Goal: Obtain resource: Obtain resource

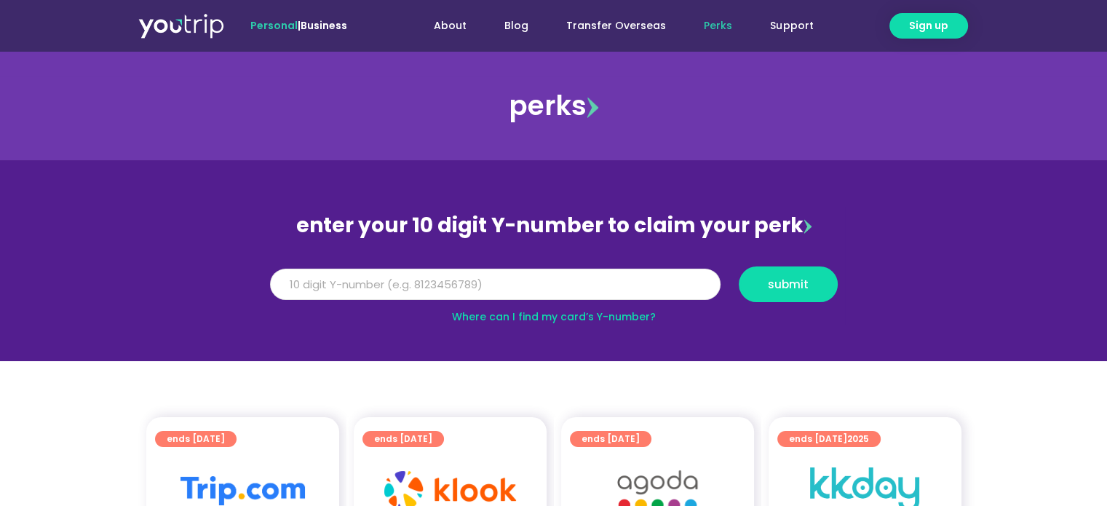
click at [504, 282] on input "Y Number" at bounding box center [495, 285] width 451 height 32
type input "8111050374"
click at [777, 290] on span "submit" at bounding box center [788, 284] width 41 height 11
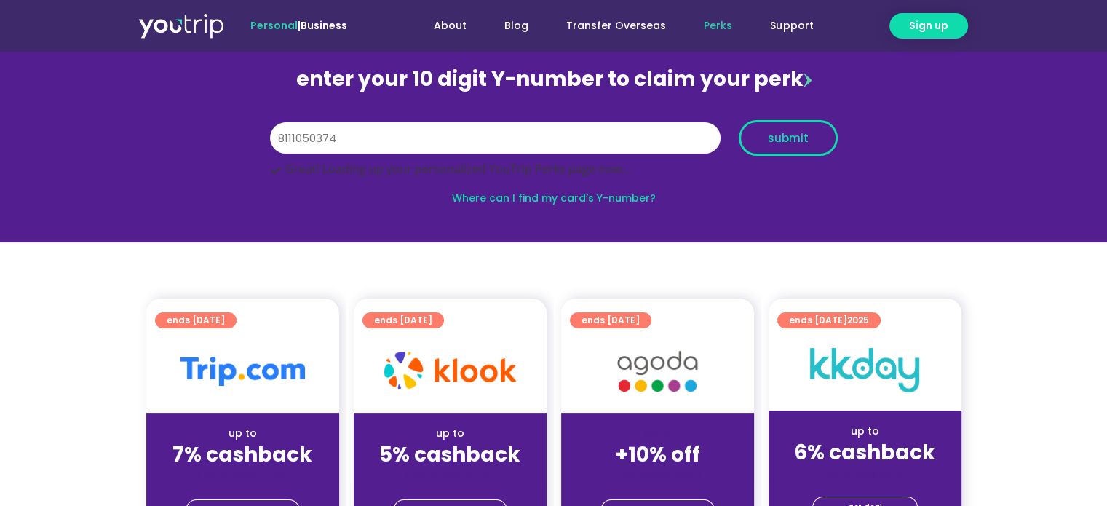
scroll to position [218, 0]
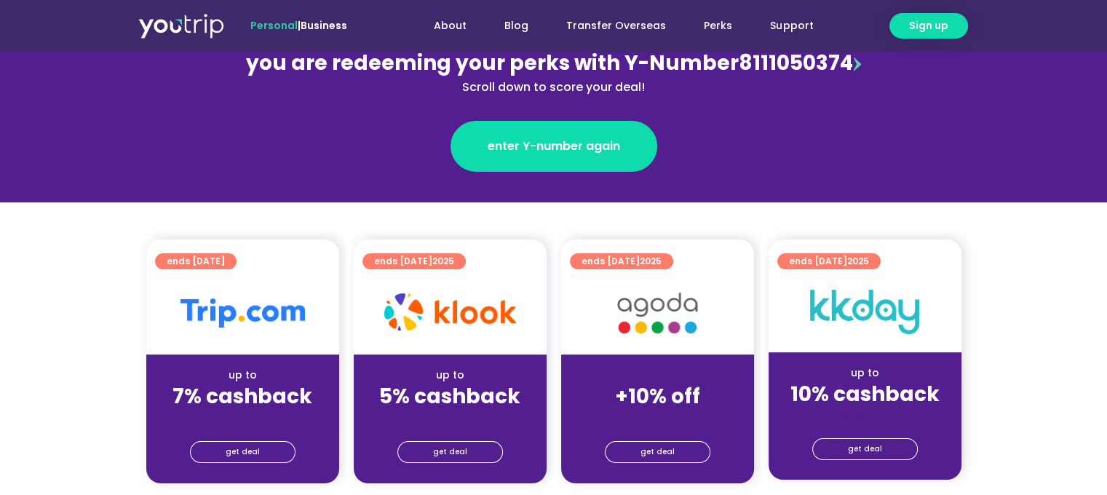
scroll to position [218, 0]
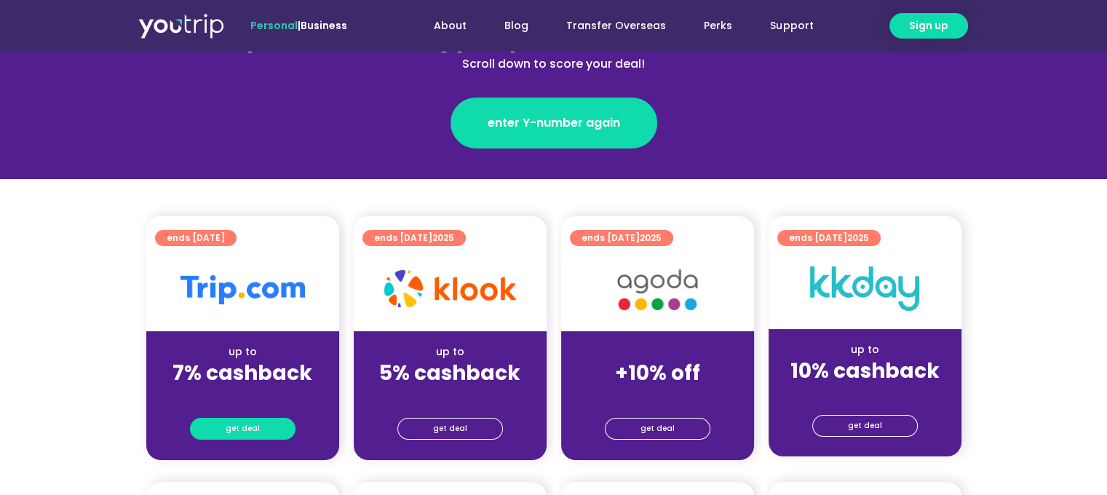
click at [238, 422] on span "get deal" at bounding box center [243, 428] width 34 height 20
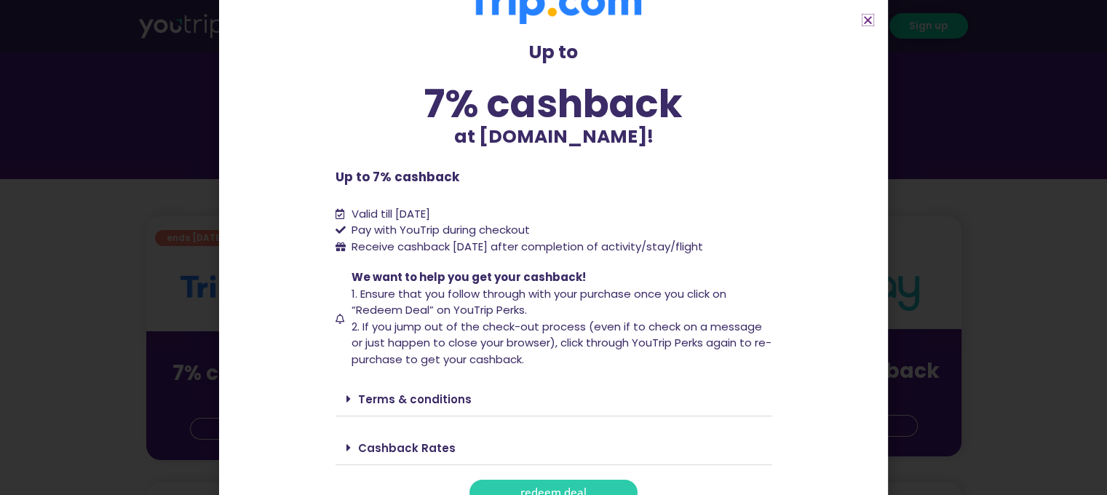
scroll to position [60, 0]
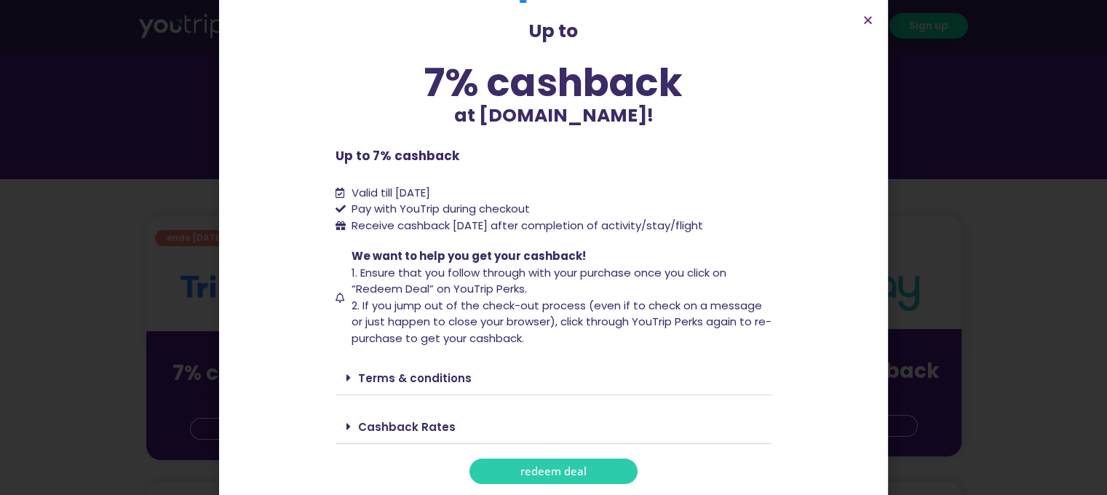
click at [579, 472] on span "redeem deal" at bounding box center [553, 471] width 66 height 11
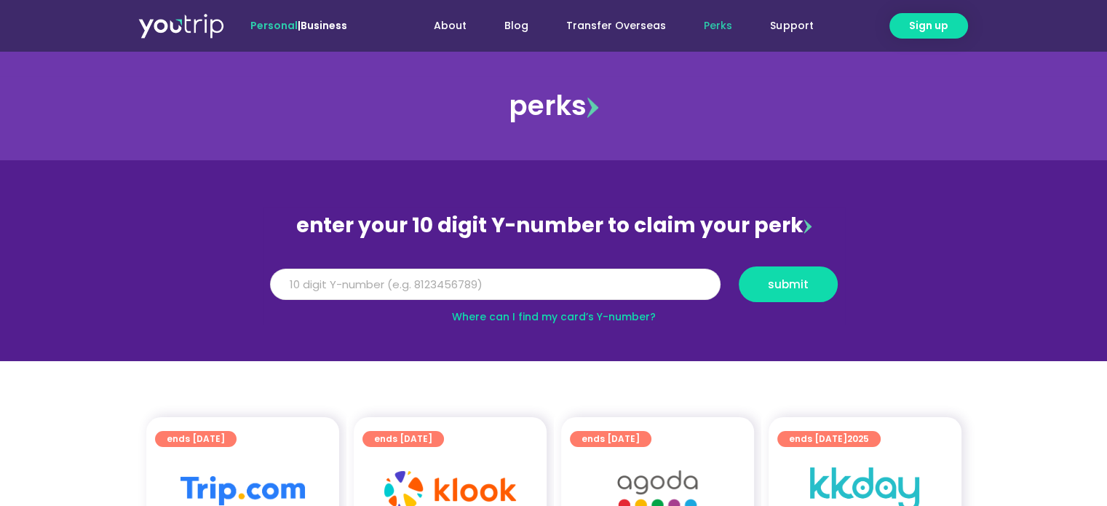
click at [543, 287] on input "Y Number" at bounding box center [495, 285] width 451 height 32
type input "8111050374"
click at [773, 297] on button "submit" at bounding box center [788, 284] width 99 height 36
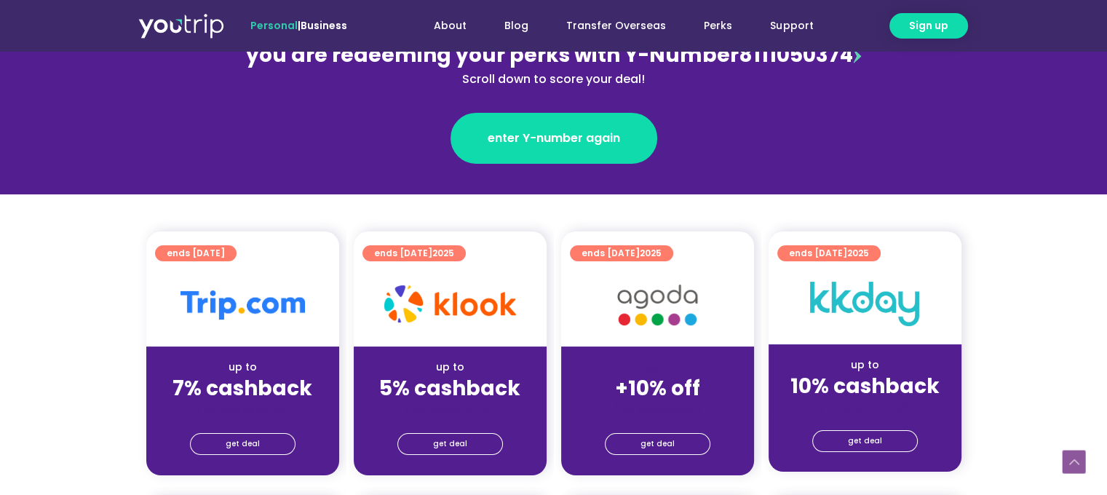
scroll to position [291, 0]
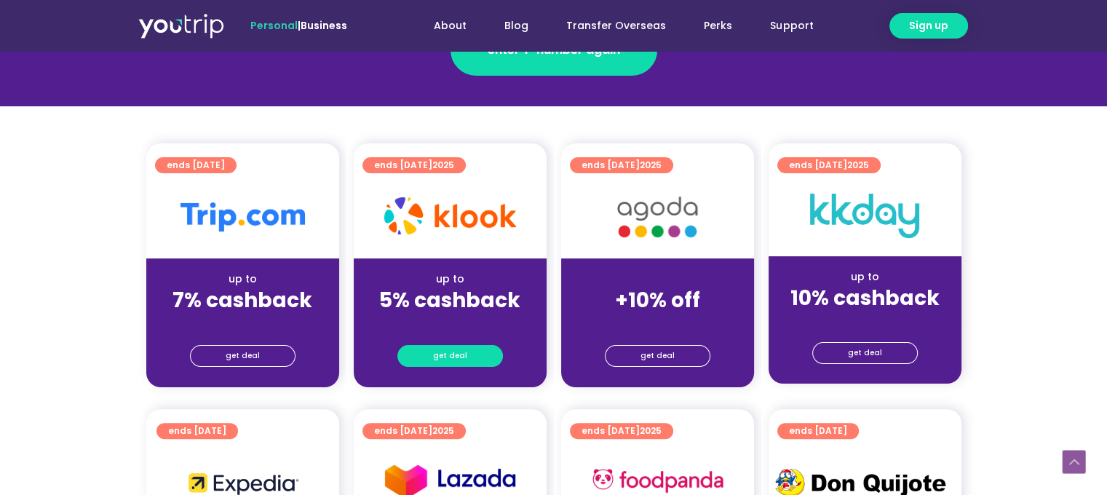
click at [465, 357] on link "get deal" at bounding box center [450, 356] width 106 height 22
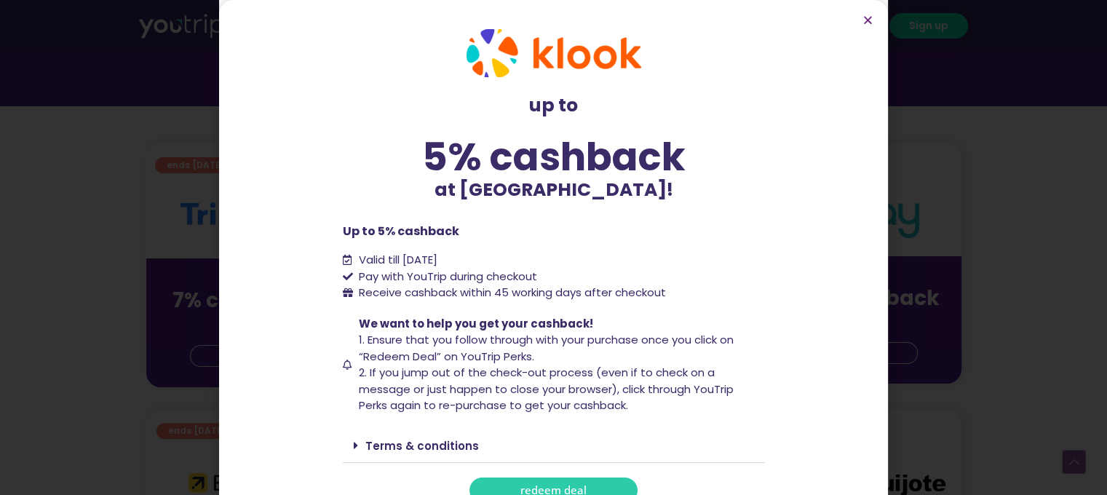
click at [512, 488] on link "redeem deal" at bounding box center [553, 489] width 168 height 25
